Goal: Download file/media

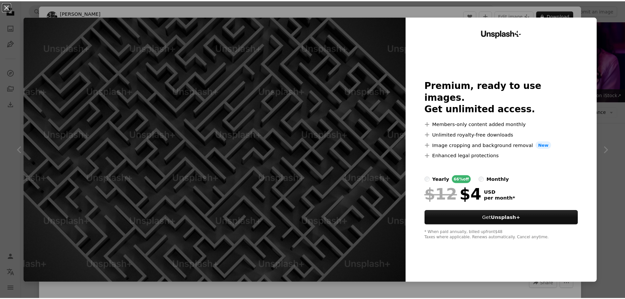
scroll to position [1116, 0]
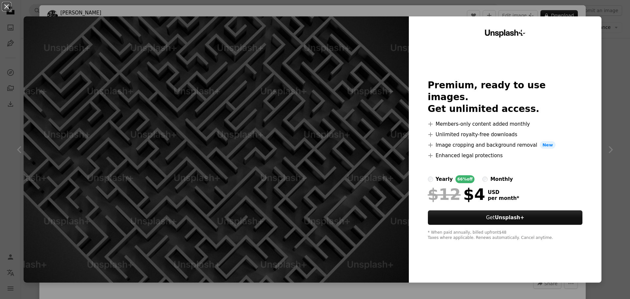
click at [606, 31] on div "An X shape Unsplash+ Premium, ready to use images. Get unlimited access. A plus…" at bounding box center [315, 149] width 630 height 299
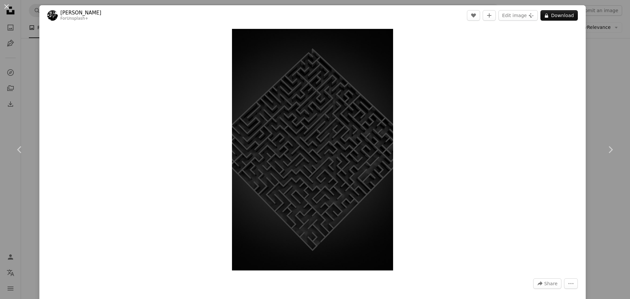
click at [606, 31] on div "An X shape Chevron left Chevron right [PERSON_NAME] For Unsplash+ A heart A plu…" at bounding box center [315, 149] width 630 height 299
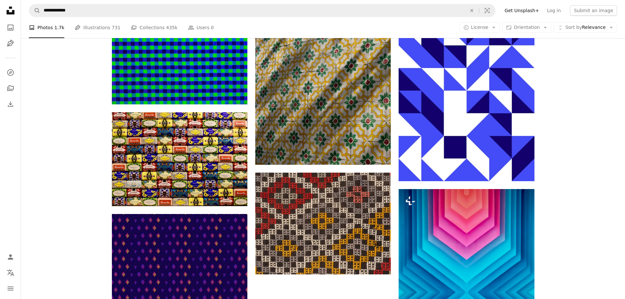
scroll to position [1937, 0]
